Goal: Find specific page/section: Find specific page/section

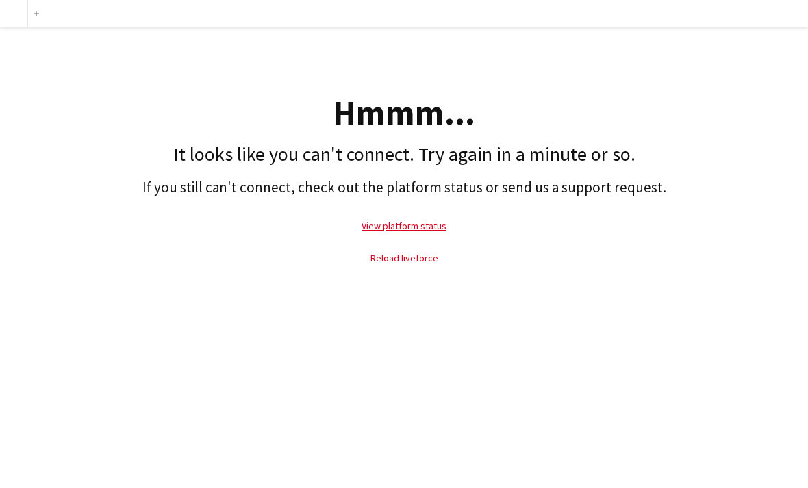
click at [415, 259] on link "Reload liveforce" at bounding box center [405, 258] width 68 height 12
click at [418, 253] on link "Reload liveforce" at bounding box center [405, 258] width 68 height 12
click at [401, 252] on link "Reload liveforce" at bounding box center [405, 258] width 68 height 12
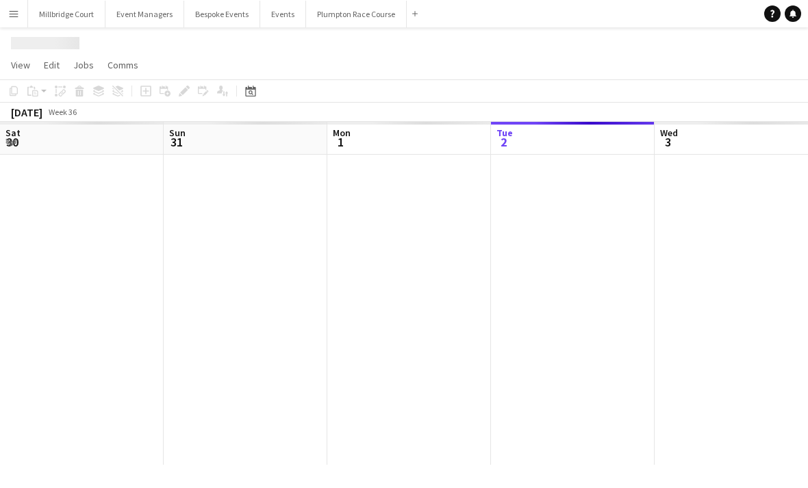
scroll to position [0, 327]
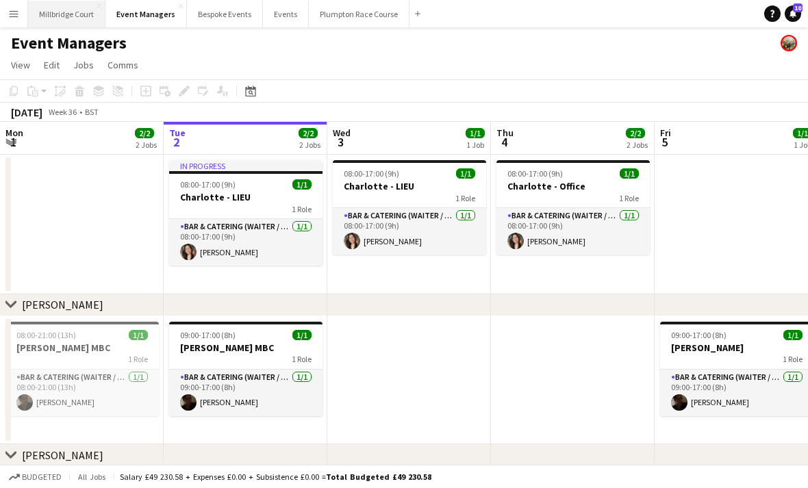
click at [70, 3] on button "[GEOGRAPHIC_DATA]" at bounding box center [66, 14] width 77 height 27
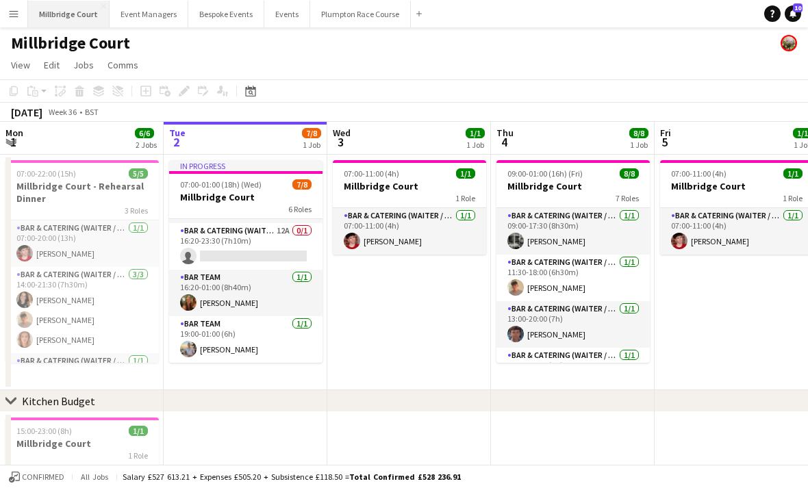
scroll to position [175, 0]
